Goal: Complete application form

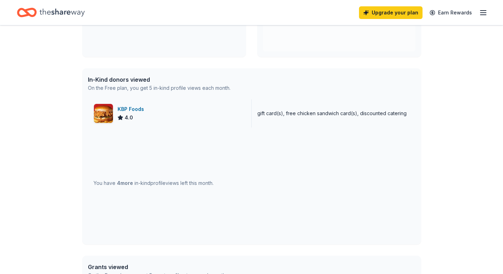
scroll to position [136, 0]
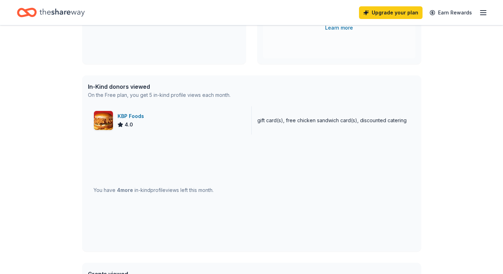
click at [105, 122] on img at bounding box center [103, 120] width 19 height 19
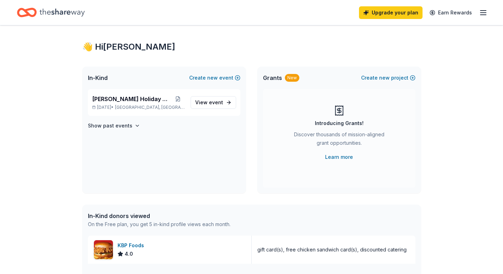
scroll to position [0, 0]
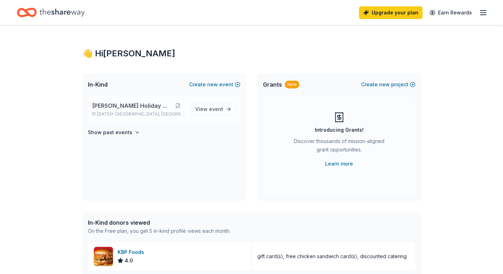
click at [141, 105] on span "[PERSON_NAME] Holiday Gala" at bounding box center [131, 106] width 79 height 8
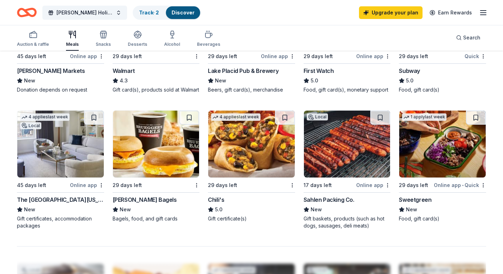
scroll to position [332, 0]
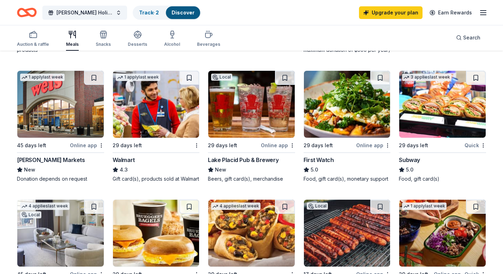
click at [406, 161] on div "Subway" at bounding box center [409, 160] width 21 height 8
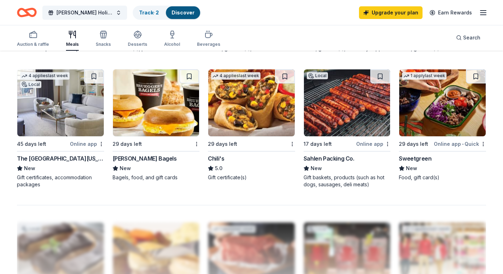
scroll to position [462, 0]
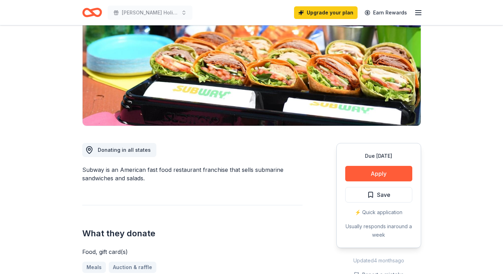
scroll to position [91, 0]
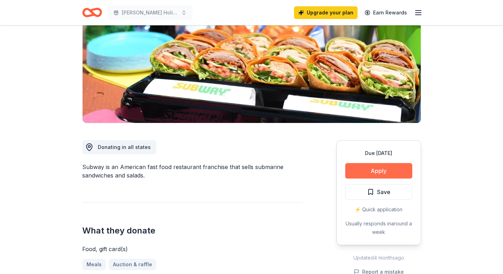
click at [383, 168] on button "Apply" at bounding box center [378, 171] width 67 height 16
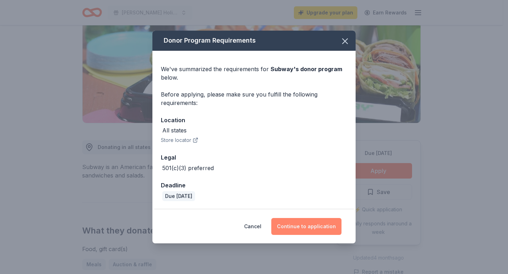
click at [303, 229] on button "Continue to application" at bounding box center [306, 226] width 70 height 17
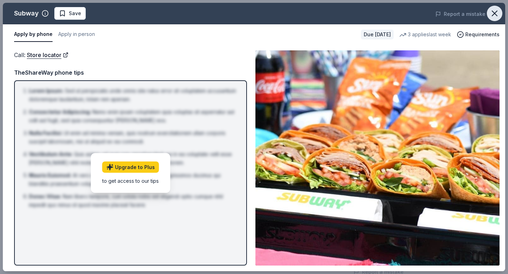
click at [497, 12] on icon "button" at bounding box center [495, 13] width 10 height 10
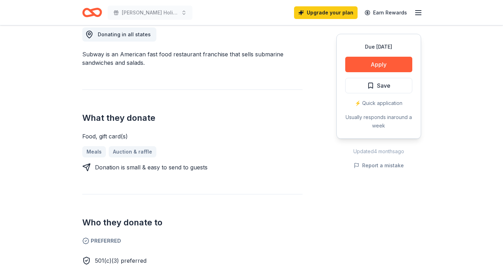
scroll to position [202, 0]
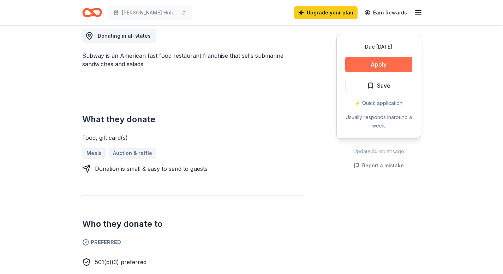
click at [395, 65] on button "Apply" at bounding box center [378, 65] width 67 height 16
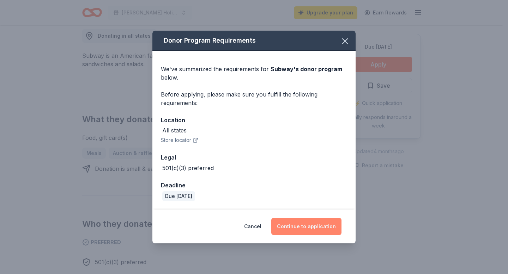
click at [293, 227] on button "Continue to application" at bounding box center [306, 226] width 70 height 17
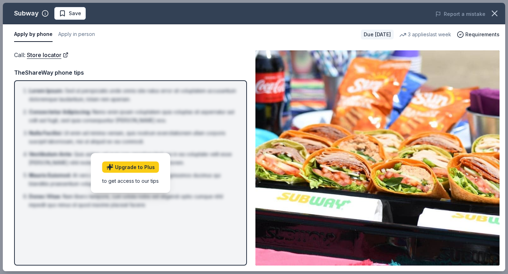
click at [248, 65] on div "Call : Store locator Call : Store locator TheShareWay phone tips Lorem Ipsum : …" at bounding box center [254, 158] width 502 height 227
click at [493, 13] on icon "button" at bounding box center [494, 13] width 5 height 5
